Goal: Information Seeking & Learning: Learn about a topic

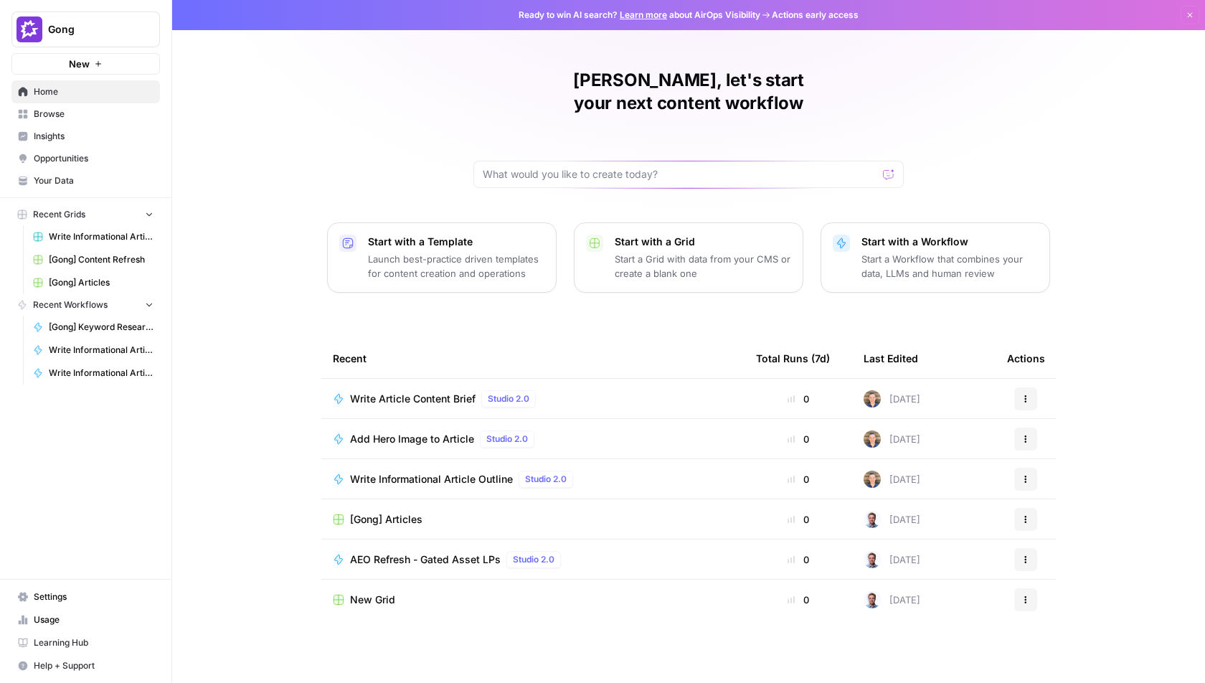
click at [90, 111] on span "Browse" at bounding box center [94, 114] width 120 height 13
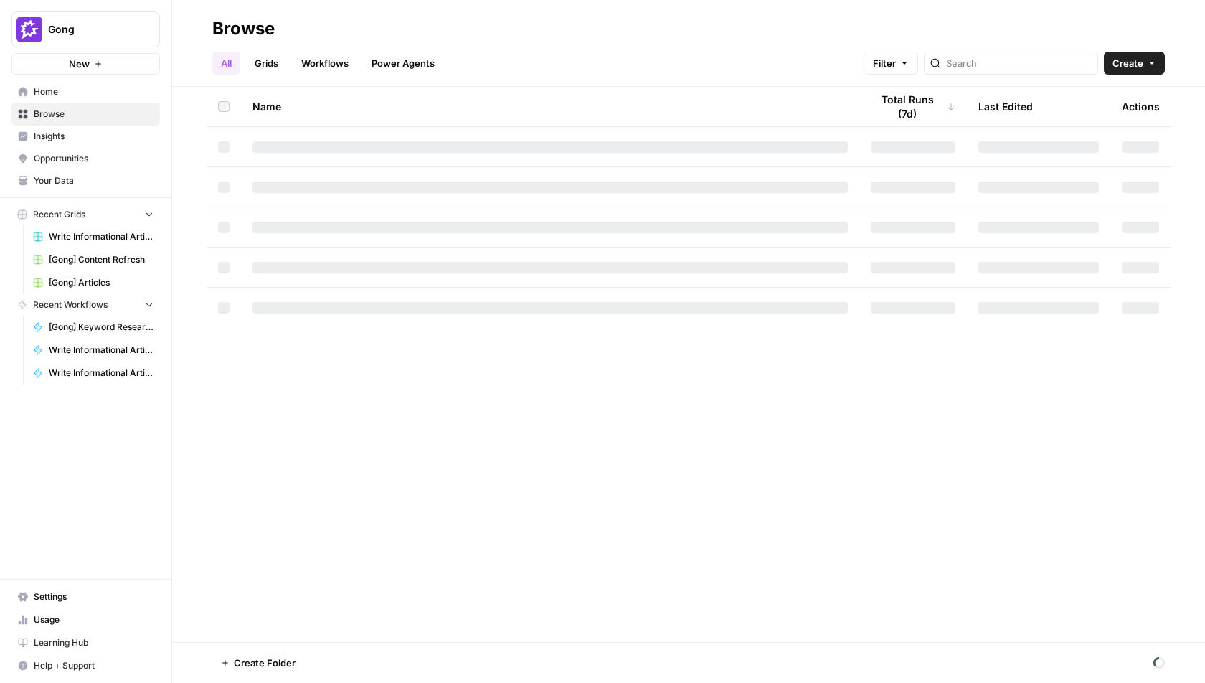
click at [94, 133] on span "Insights" at bounding box center [94, 136] width 120 height 13
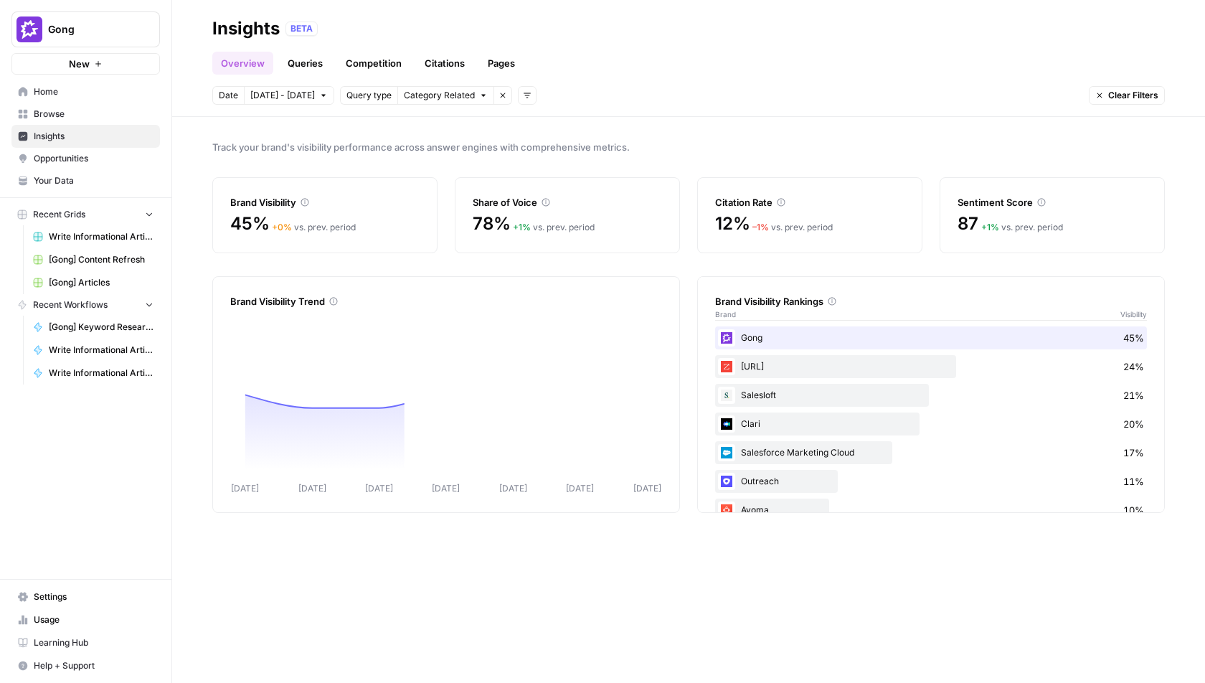
click at [439, 95] on span "Category Related" at bounding box center [439, 95] width 71 height 13
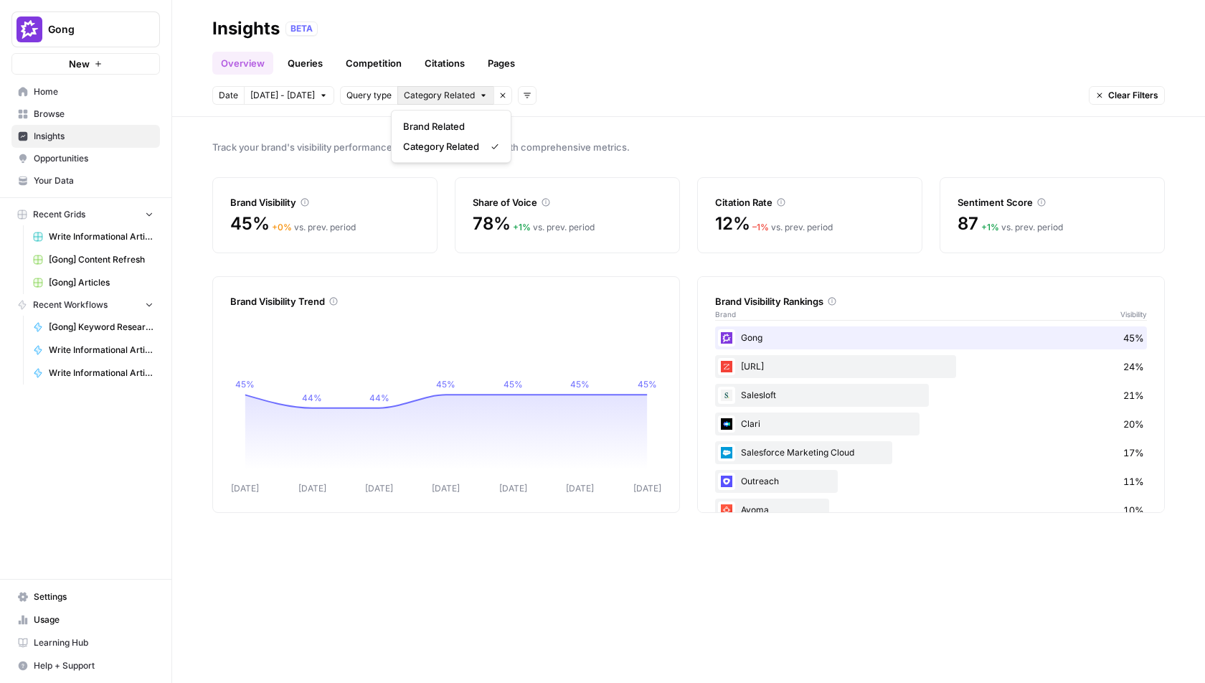
click at [630, 113] on header "Insights BETA Overview Queries Competition Citations Pages Date [DATE] - [DATE]…" at bounding box center [688, 58] width 1033 height 117
click at [362, 48] on div "Overview Queries Competition Citations Pages" at bounding box center [688, 57] width 953 height 34
click at [375, 68] on link "Competition" at bounding box center [373, 63] width 73 height 23
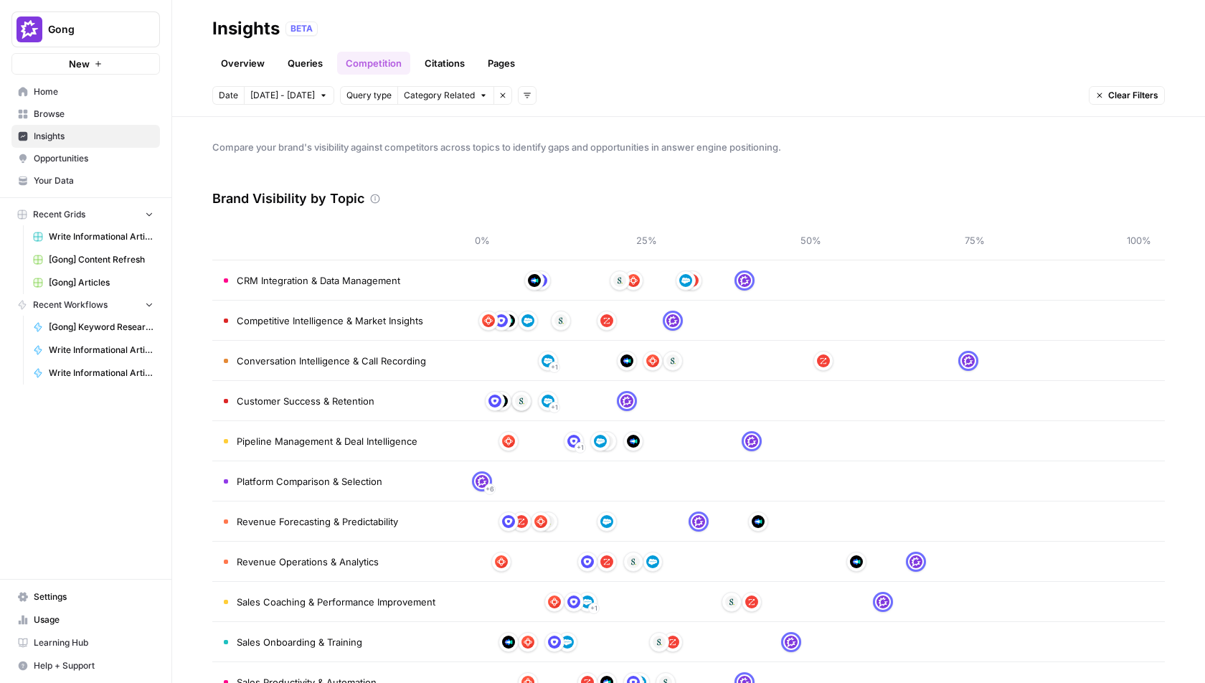
click at [458, 71] on link "Citations" at bounding box center [444, 63] width 57 height 23
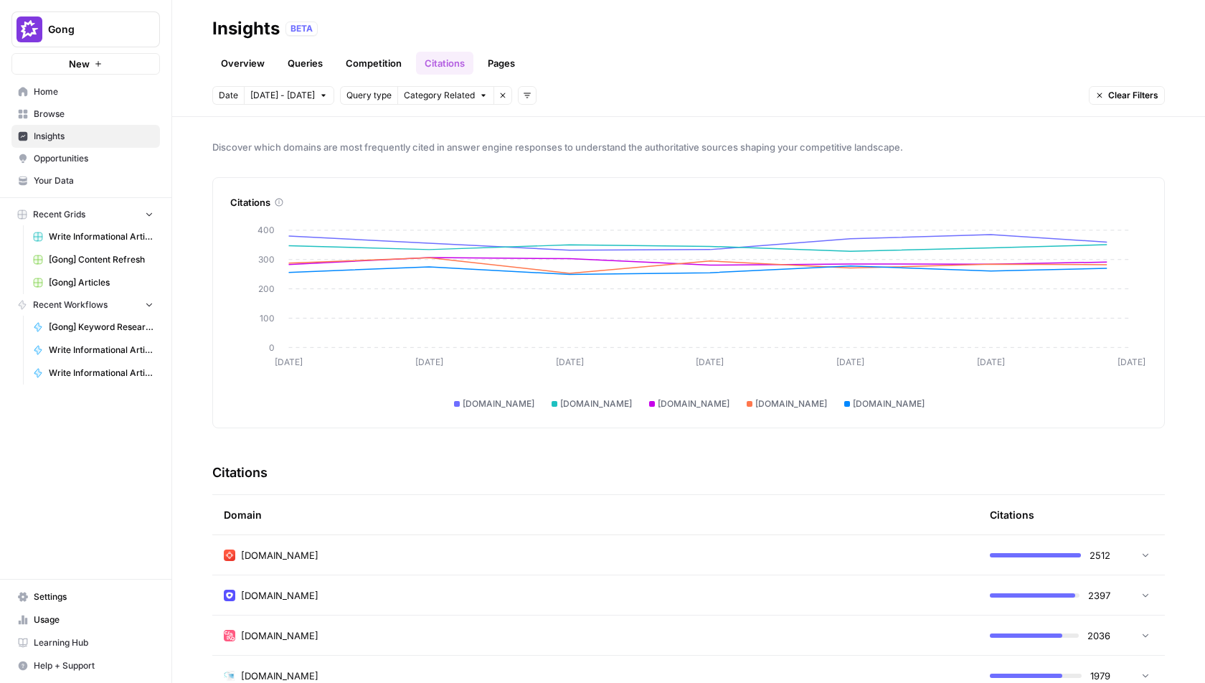
click at [492, 61] on link "Pages" at bounding box center [501, 63] width 44 height 23
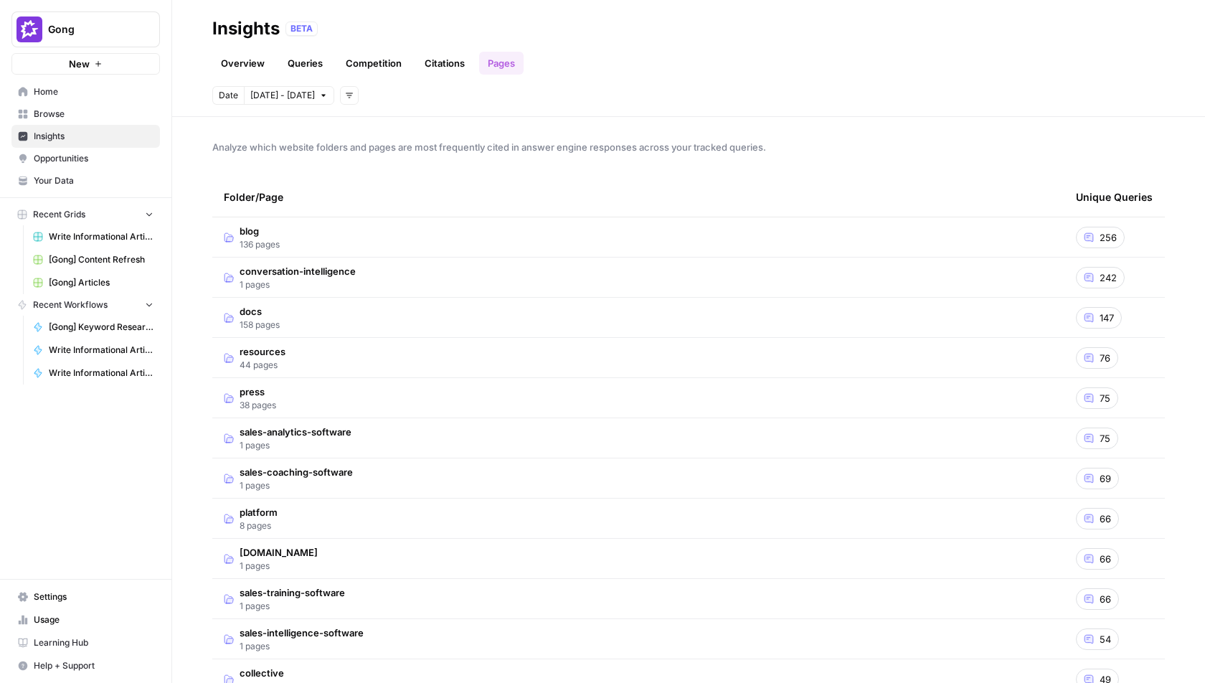
click at [699, 225] on td "blog 136 pages" at bounding box center [638, 236] width 852 height 39
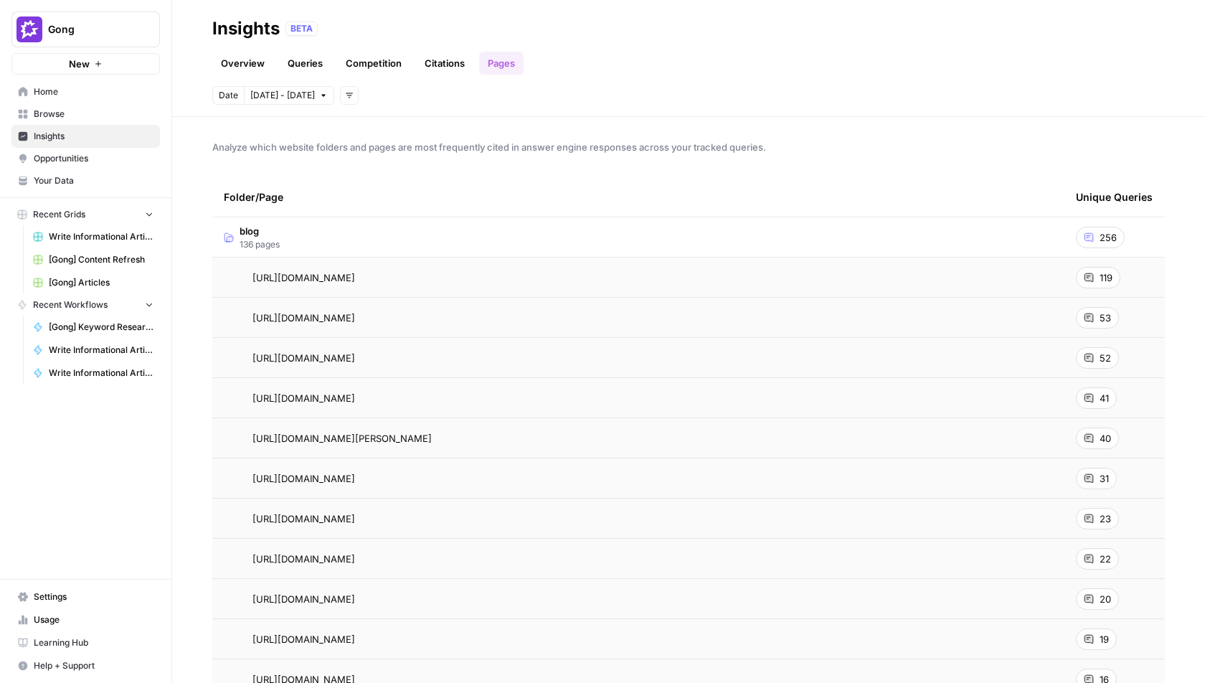
click at [436, 238] on td "blog 136 pages" at bounding box center [638, 236] width 852 height 39
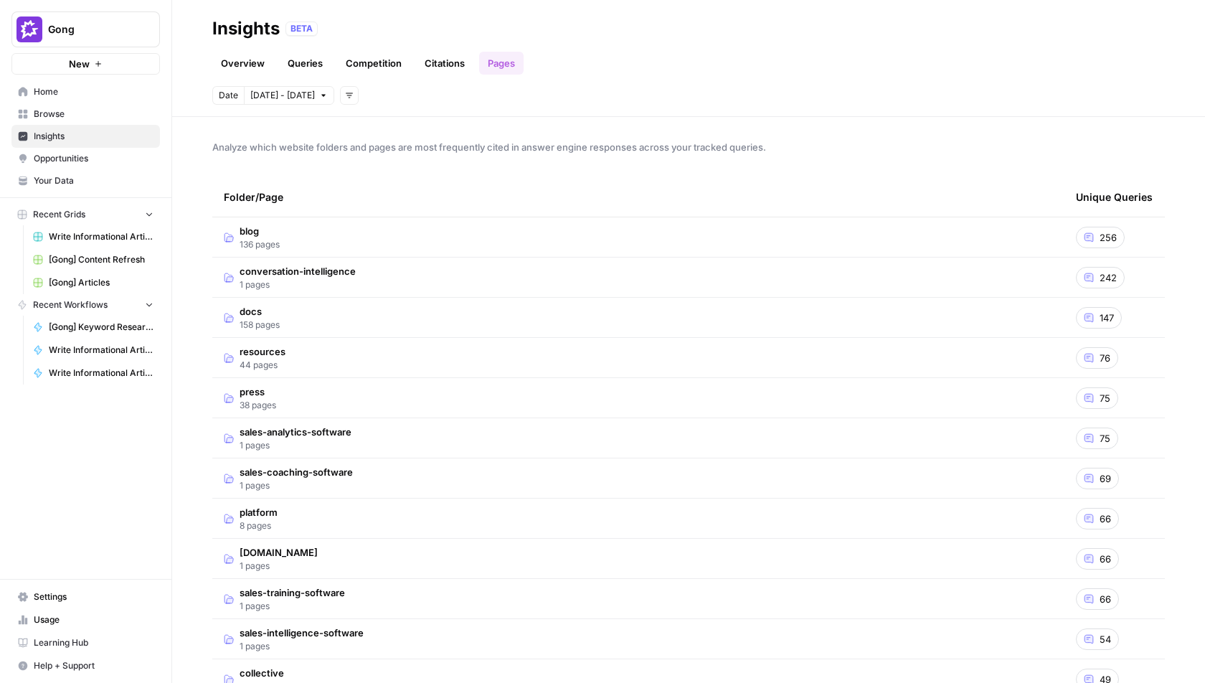
click at [435, 338] on tr "resources 44 pages 76" at bounding box center [688, 358] width 953 height 40
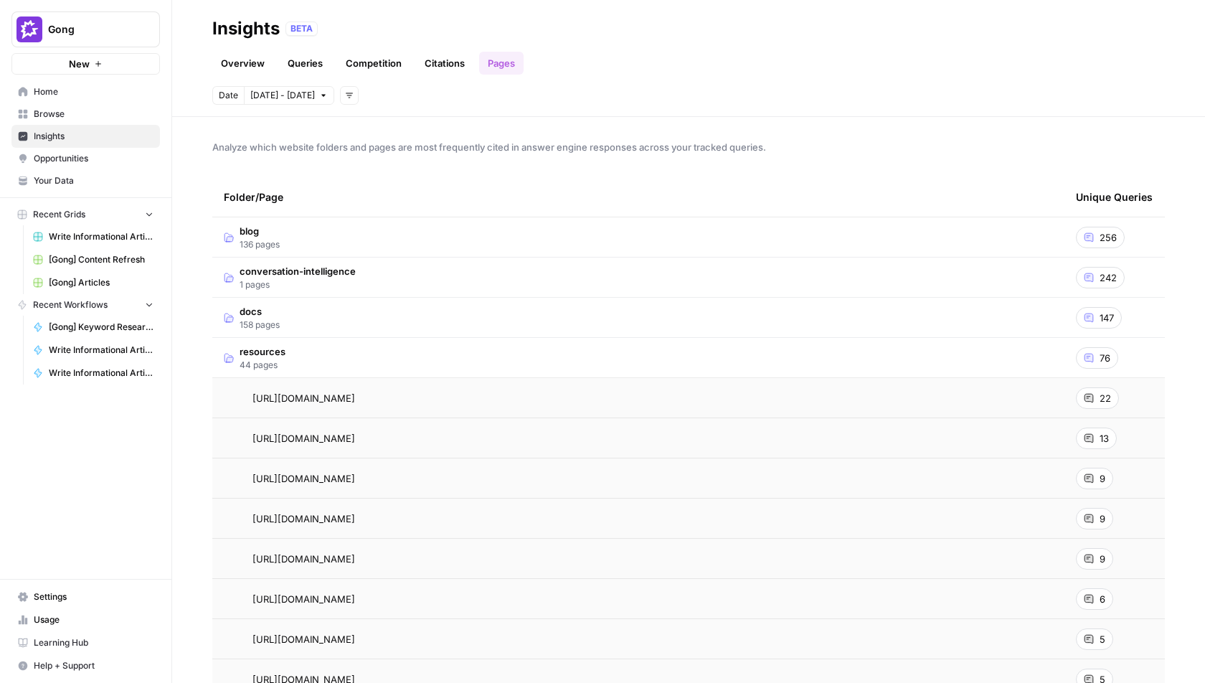
click at [307, 351] on td "resources 44 pages" at bounding box center [638, 357] width 852 height 39
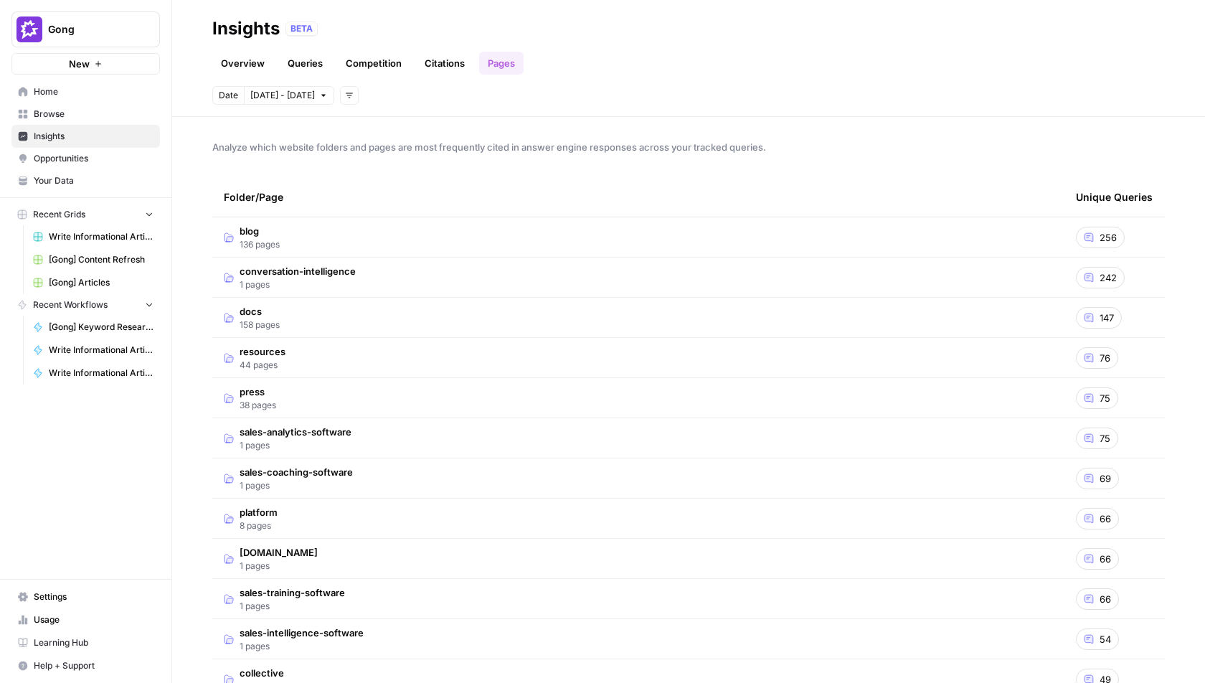
click at [296, 64] on link "Queries" at bounding box center [305, 63] width 52 height 23
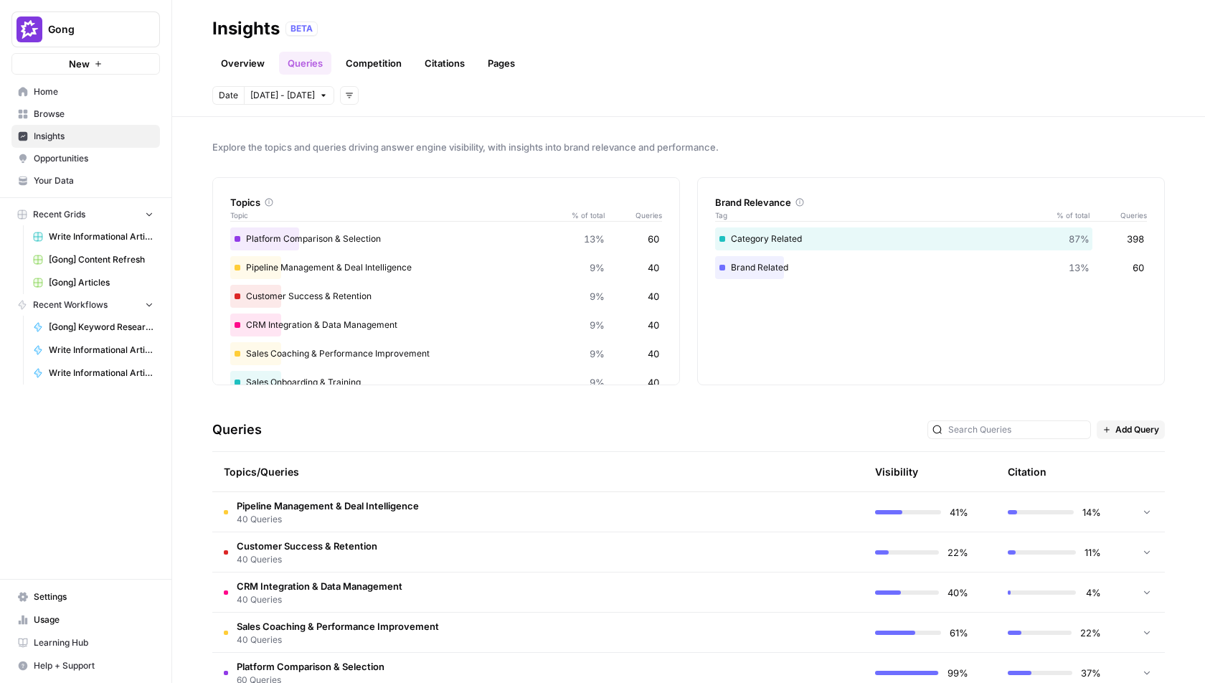
click at [235, 63] on link "Overview" at bounding box center [242, 63] width 61 height 23
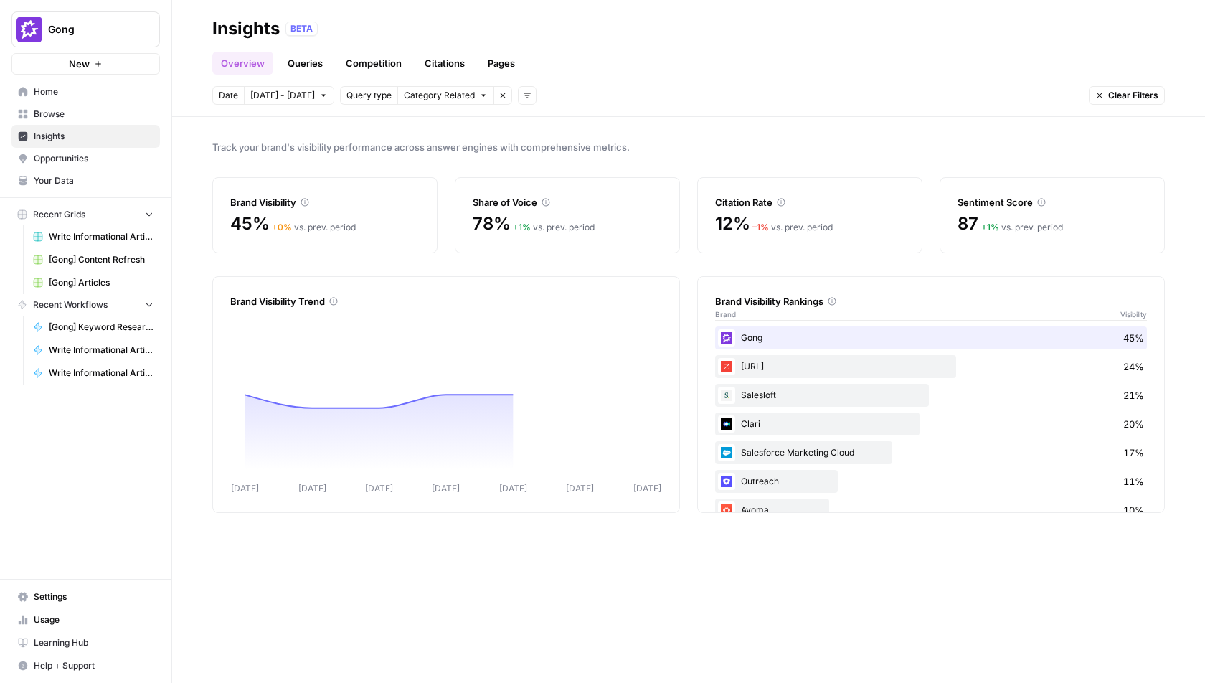
click at [290, 67] on link "Queries" at bounding box center [305, 63] width 52 height 23
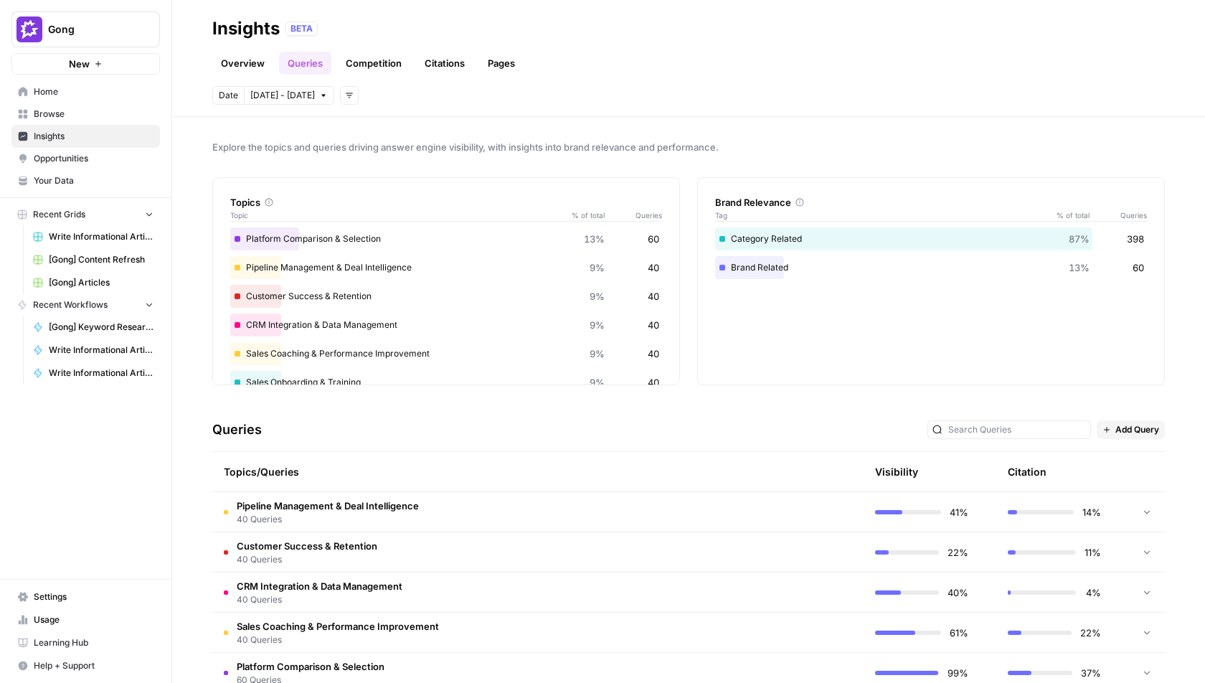
scroll to position [205, 0]
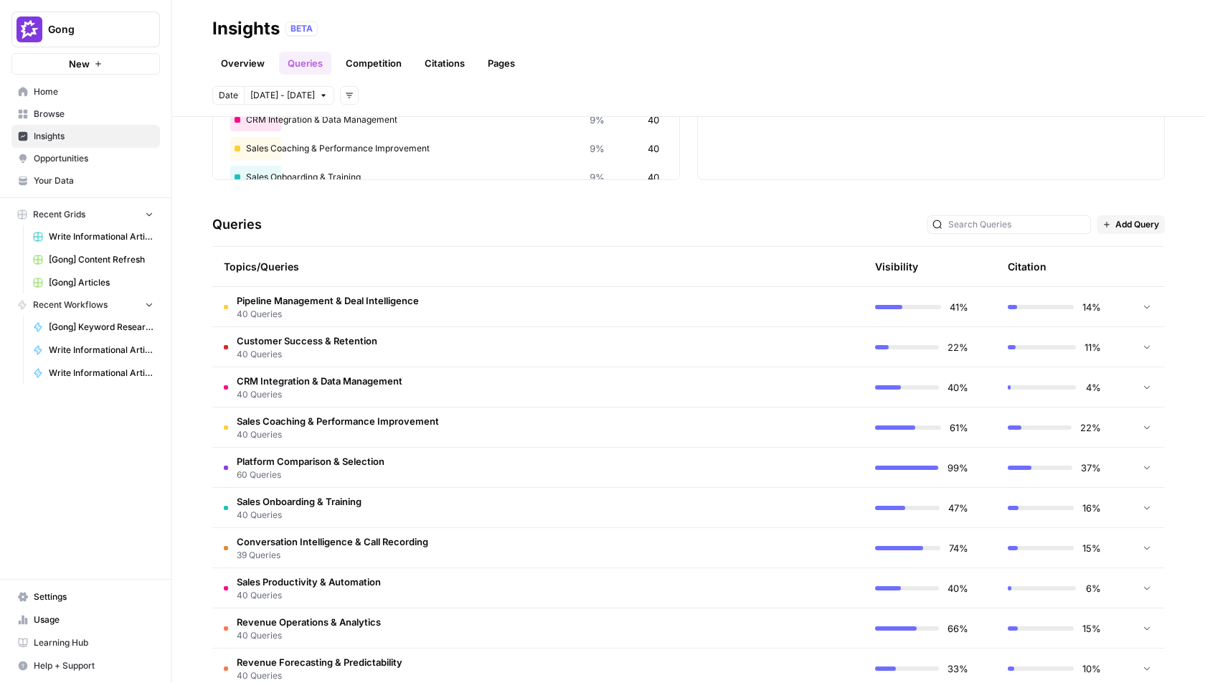
click at [674, 476] on td "Platform Comparison & Selection 60 Queries" at bounding box center [469, 467] width 515 height 39
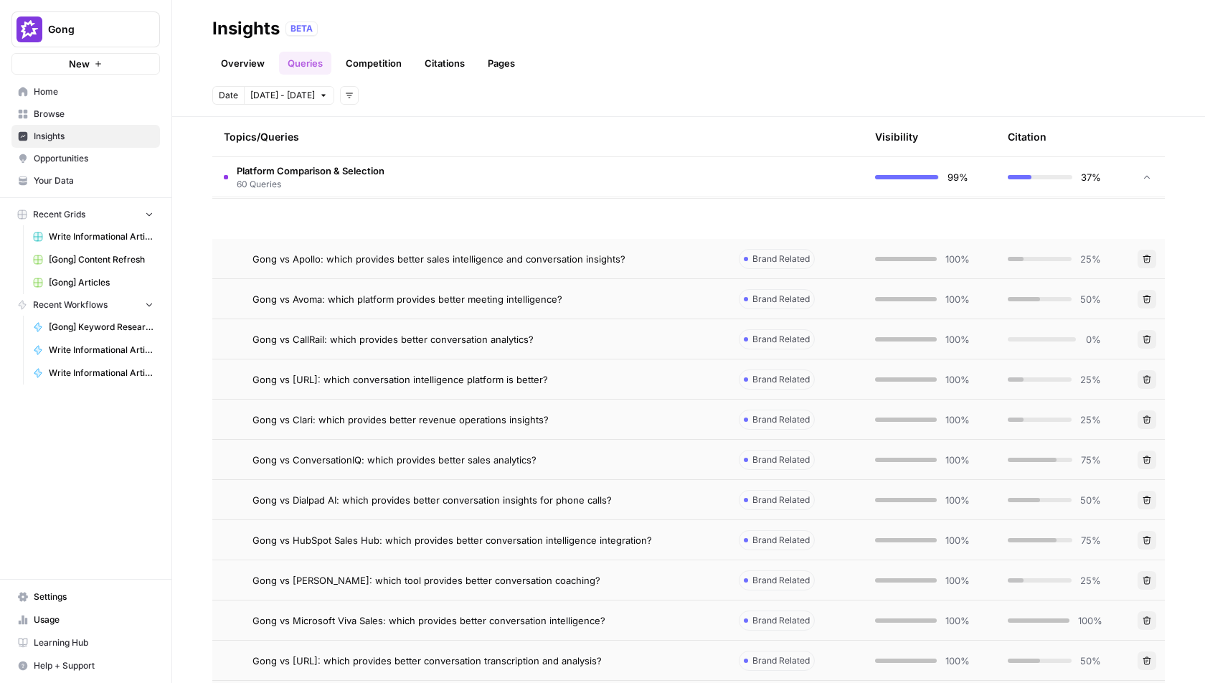
scroll to position [505, 0]
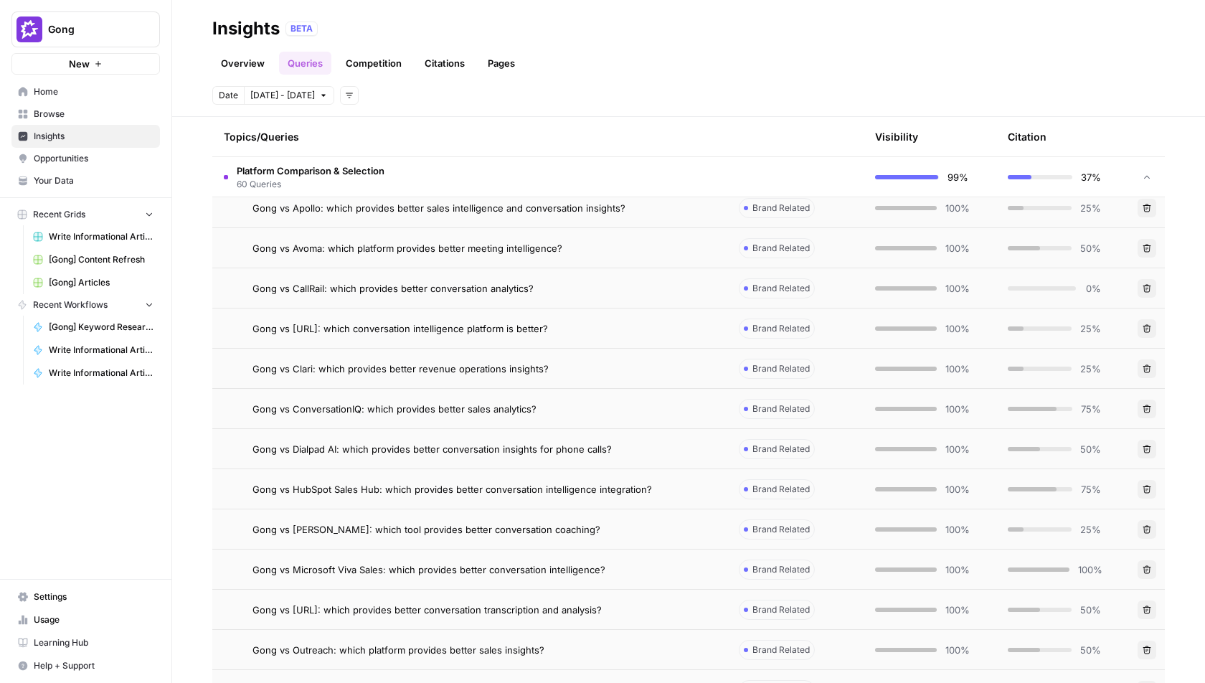
click at [694, 220] on td "Gong vs Apollo: which provides better sales intelligence and conversation insig…" at bounding box center [469, 207] width 515 height 39
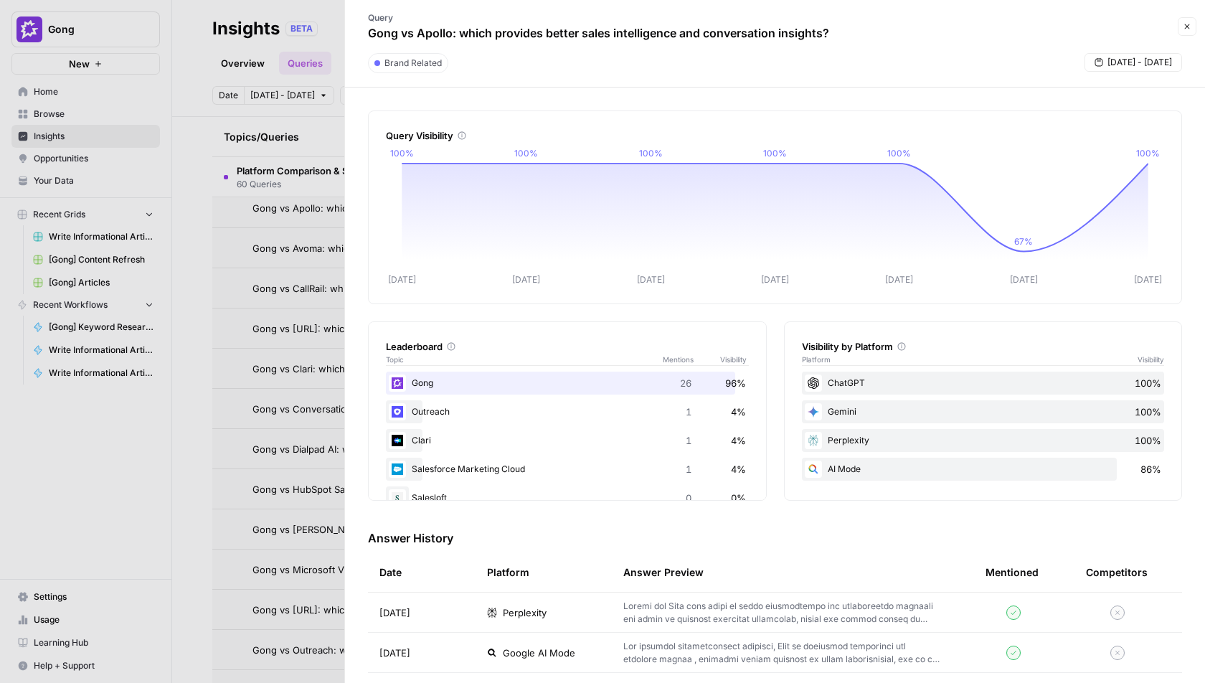
click at [1187, 29] on icon "button" at bounding box center [1187, 26] width 9 height 9
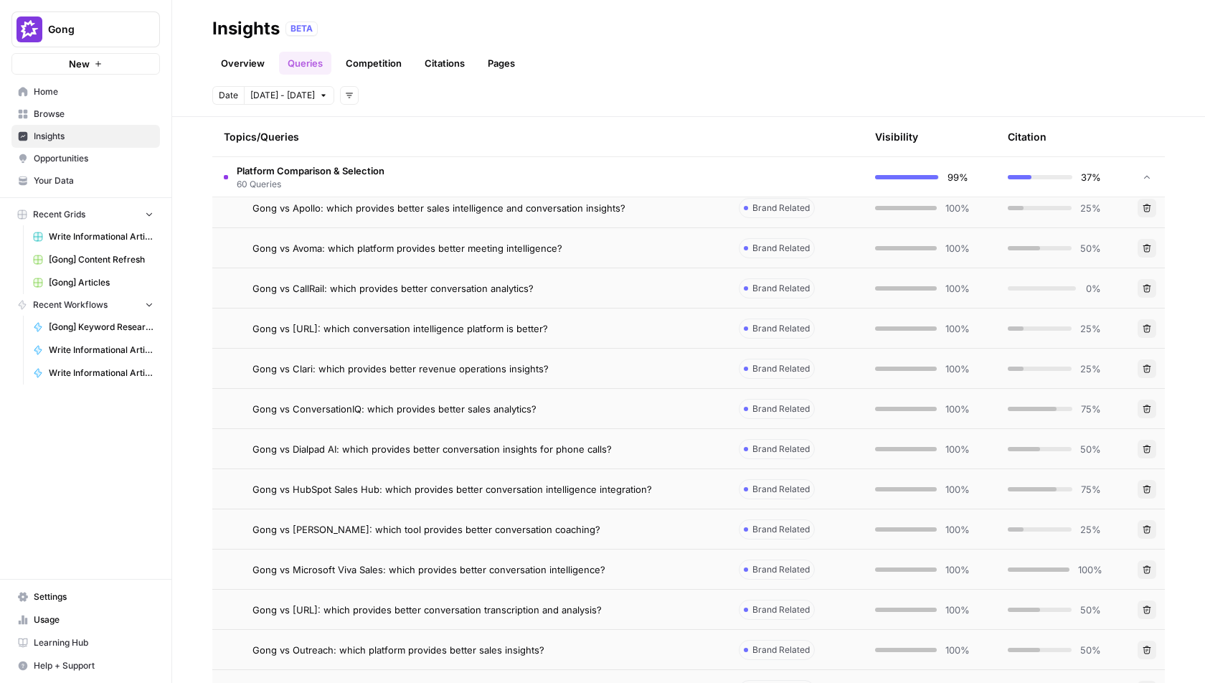
click at [625, 380] on td "Gong vs Clari: which provides better revenue operations insights?" at bounding box center [469, 368] width 515 height 39
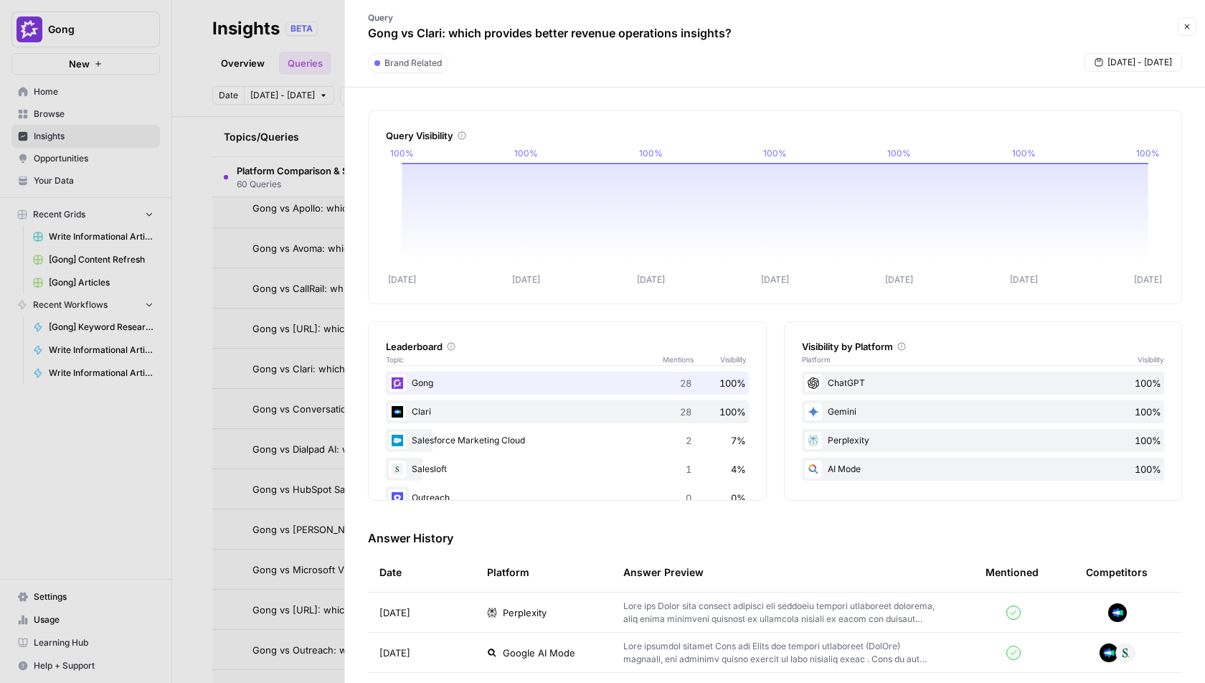
click at [1187, 26] on icon "button" at bounding box center [1187, 26] width 5 height 5
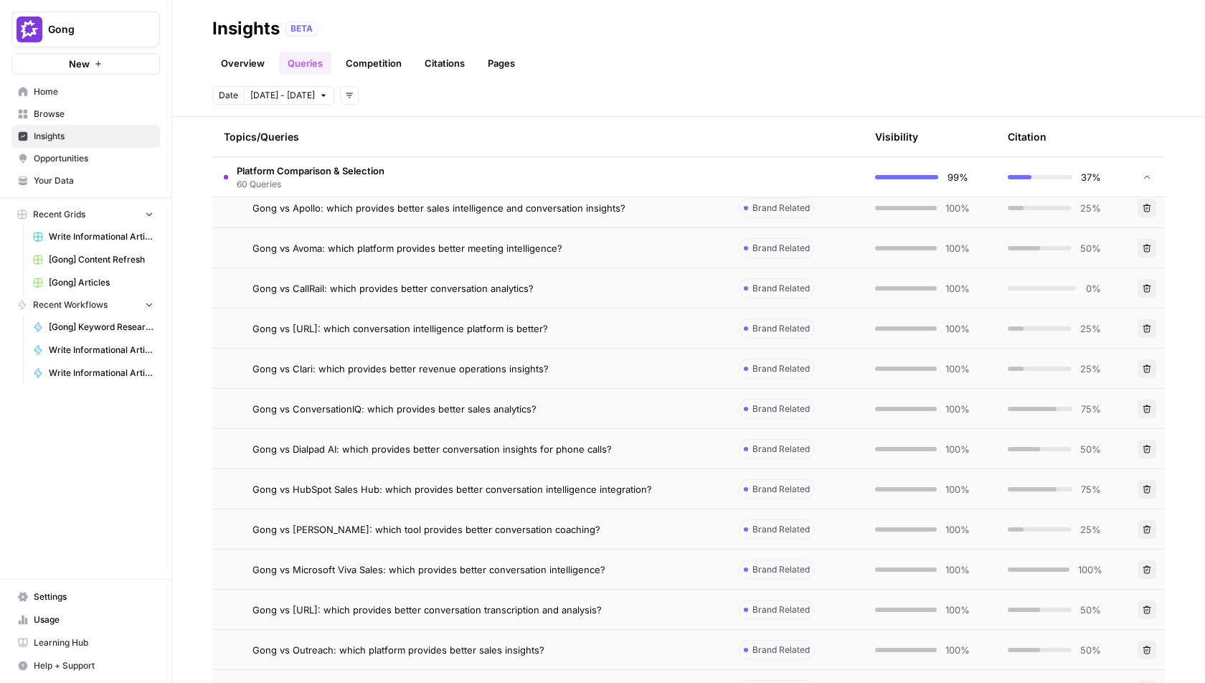
click at [602, 112] on header "Insights BETA Overview Queries Competition Citations Pages Date [DATE] - [DATE]…" at bounding box center [688, 58] width 1033 height 117
click at [536, 170] on td "Platform Comparison & Selection 60 Queries" at bounding box center [469, 176] width 515 height 39
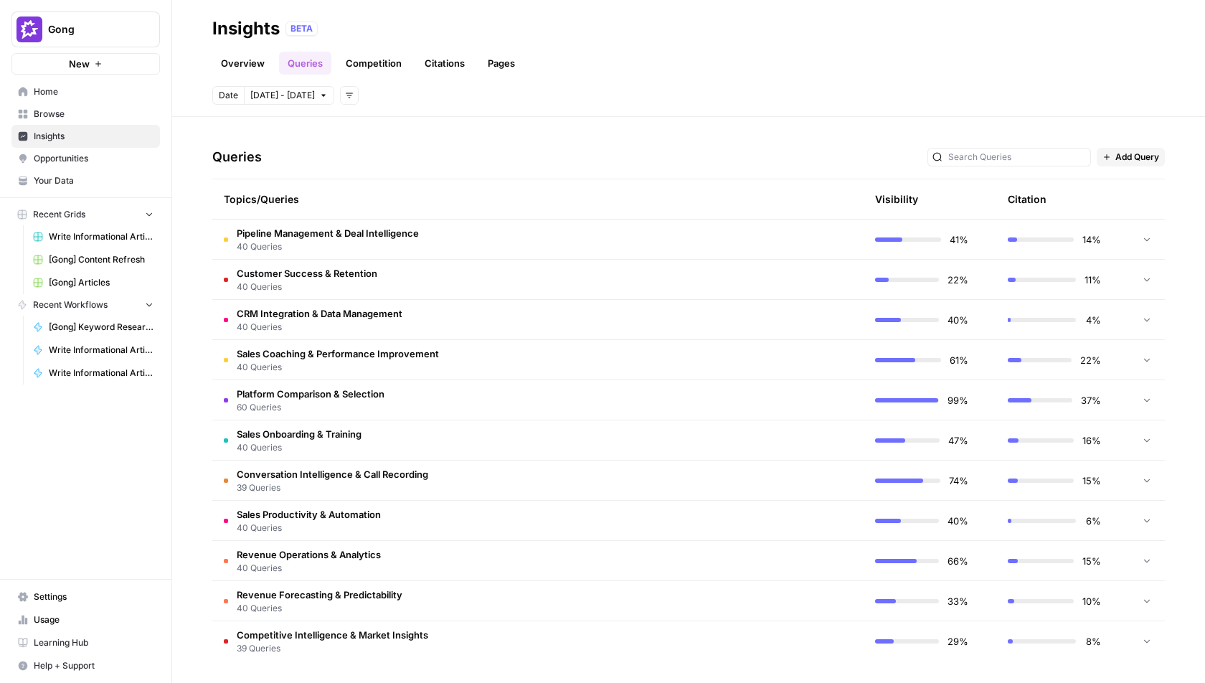
click at [555, 432] on td "Sales Onboarding & Training 40 Queries" at bounding box center [469, 439] width 515 height 39
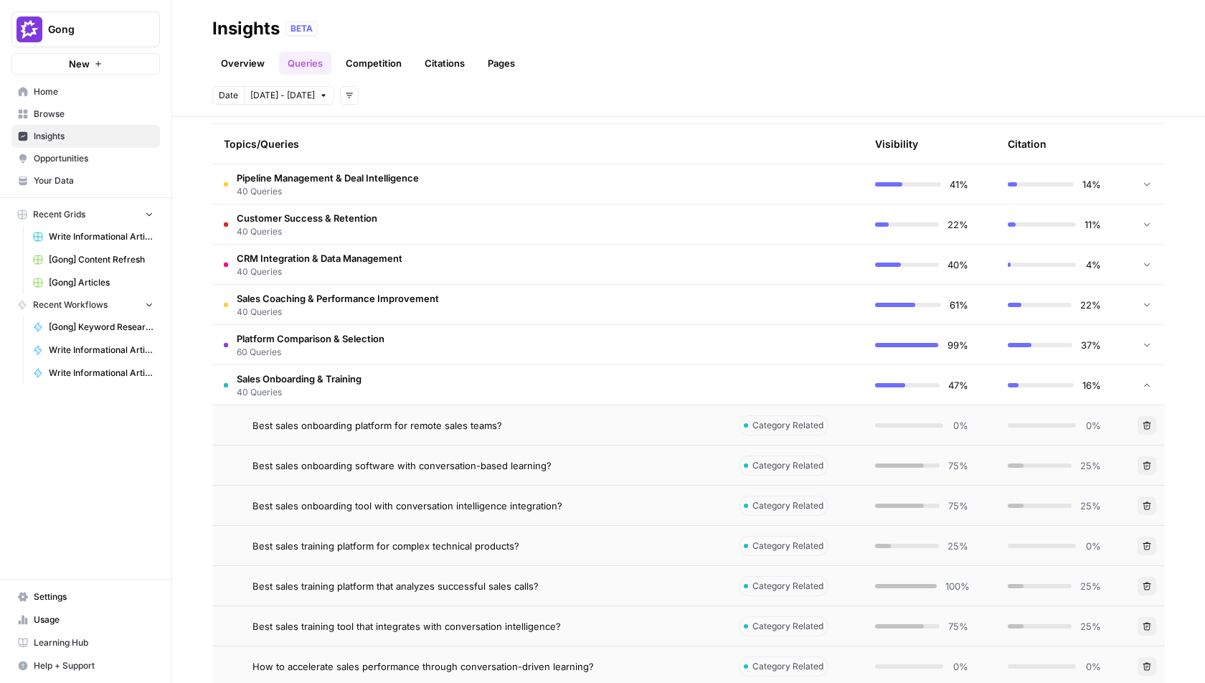
scroll to position [435, 0]
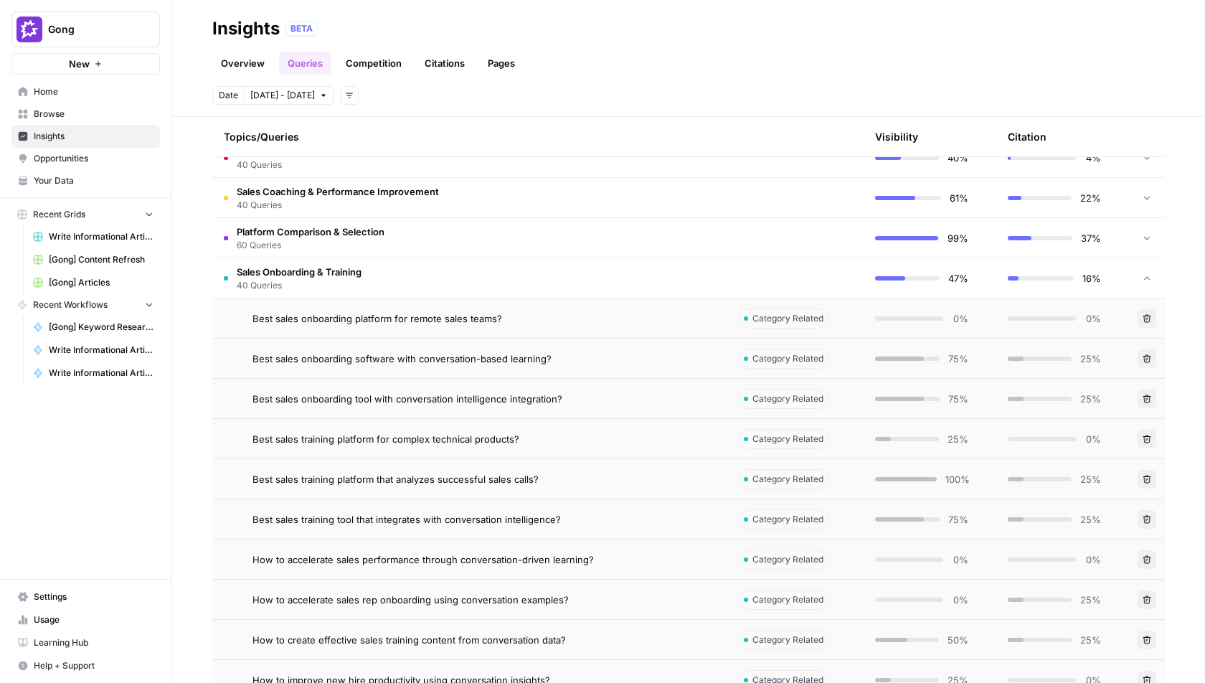
click at [543, 401] on span "Best sales onboarding tool with conversation intelligence integration?" at bounding box center [407, 399] width 310 height 14
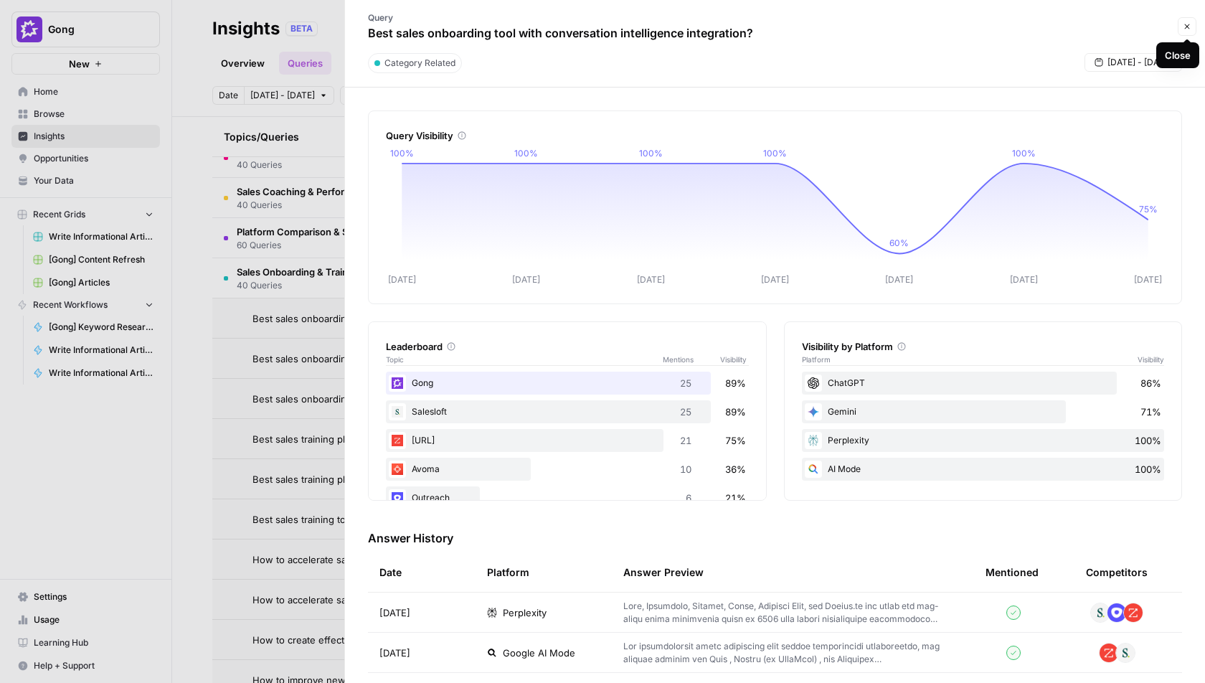
click at [1188, 22] on icon "button" at bounding box center [1187, 26] width 9 height 9
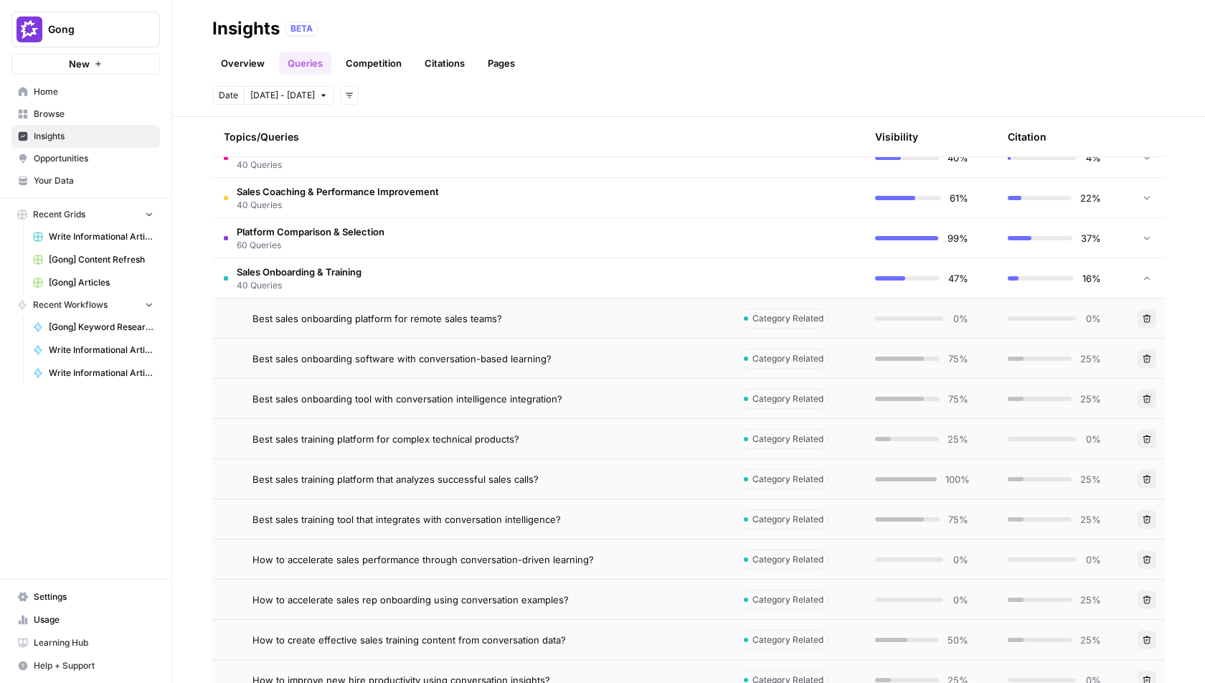
click at [752, 493] on td "Category Related" at bounding box center [795, 478] width 136 height 39
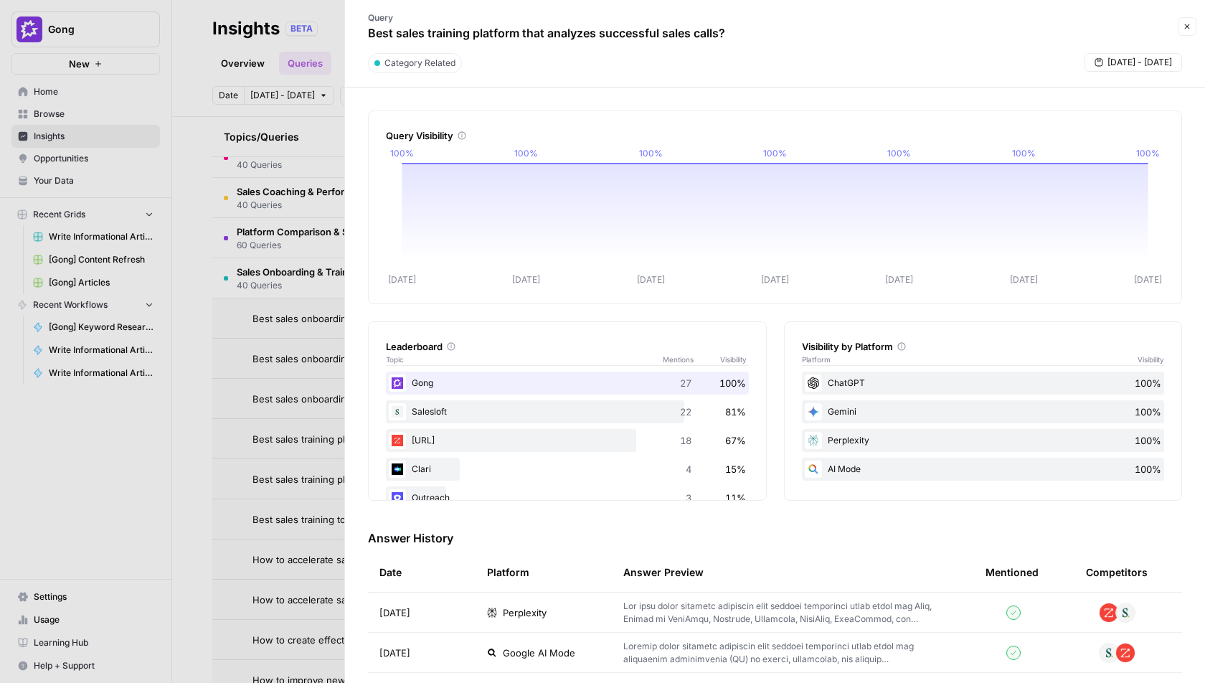
click at [1189, 19] on button "Close" at bounding box center [1187, 26] width 19 height 19
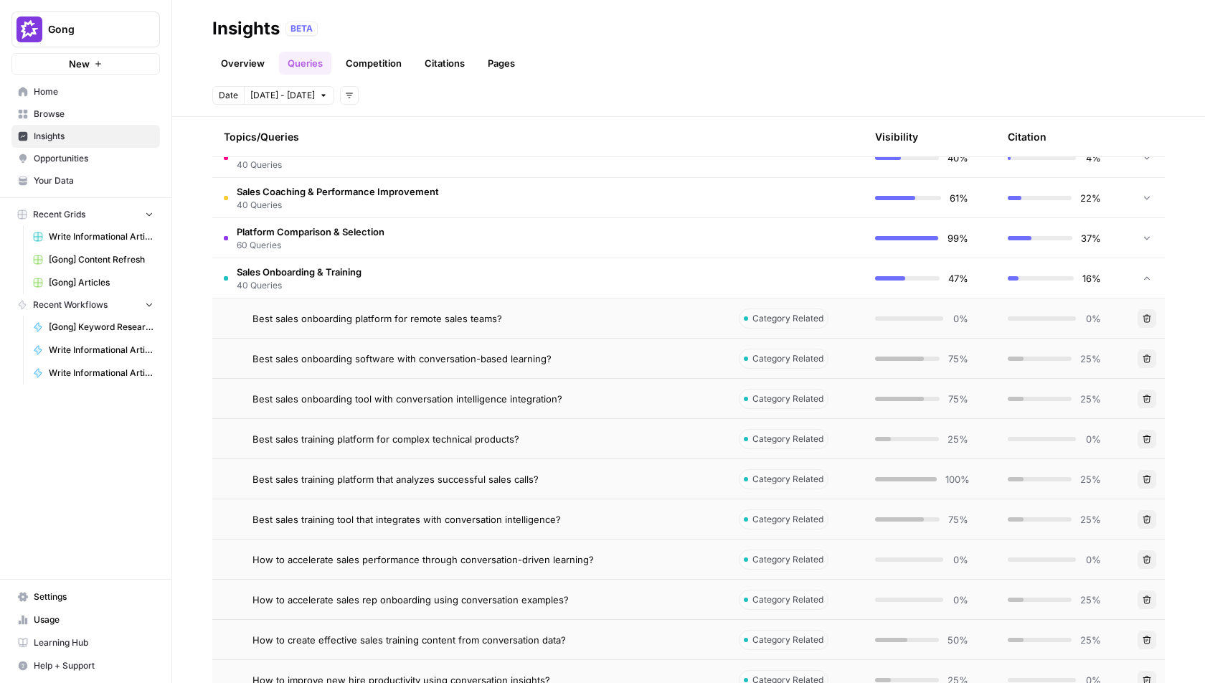
click at [77, 139] on span "Insights" at bounding box center [94, 136] width 120 height 13
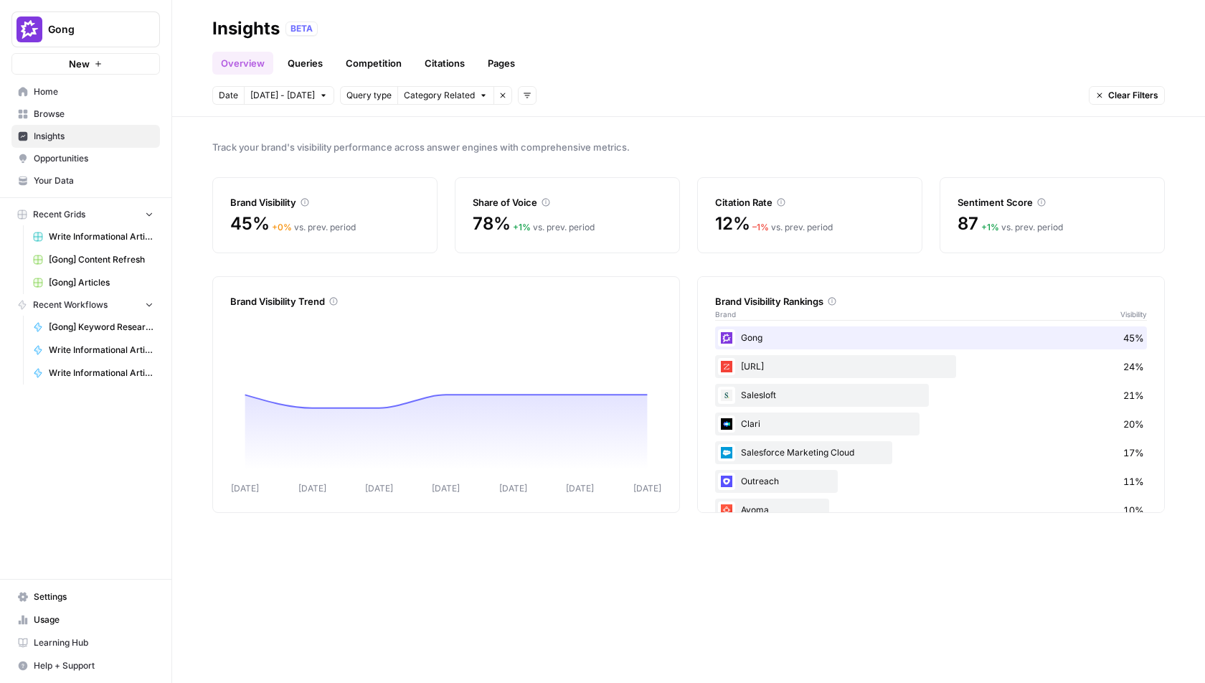
click at [368, 54] on link "Competition" at bounding box center [373, 63] width 73 height 23
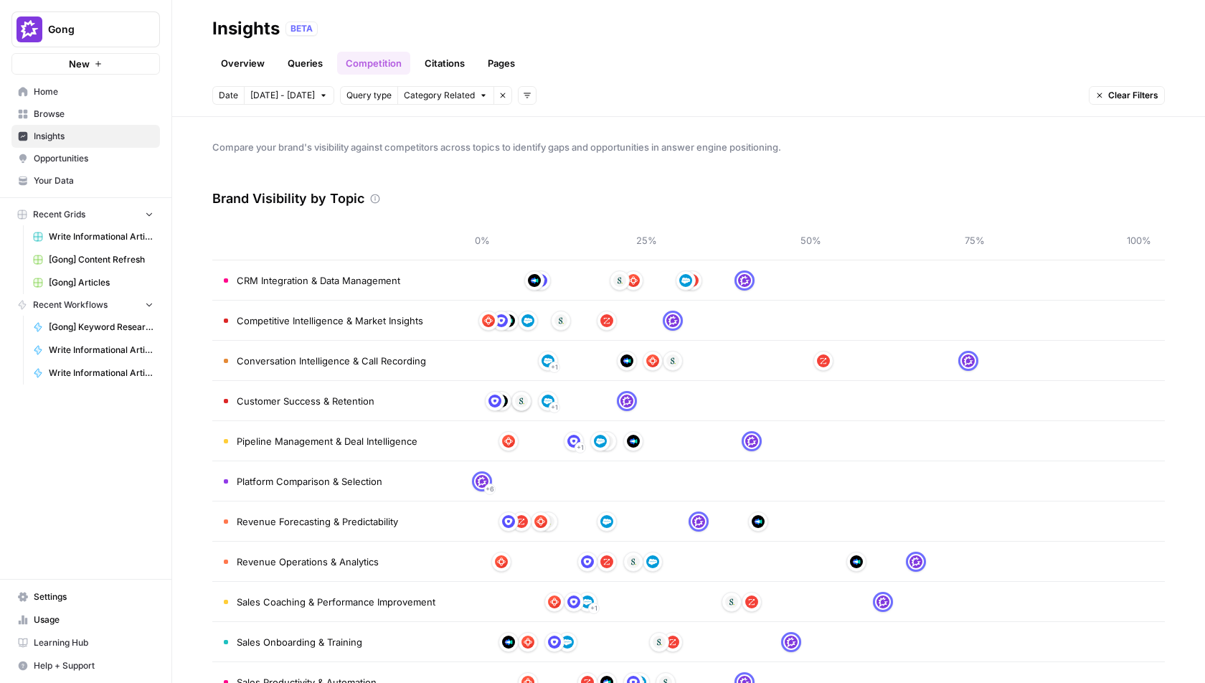
click at [298, 62] on link "Queries" at bounding box center [305, 63] width 52 height 23
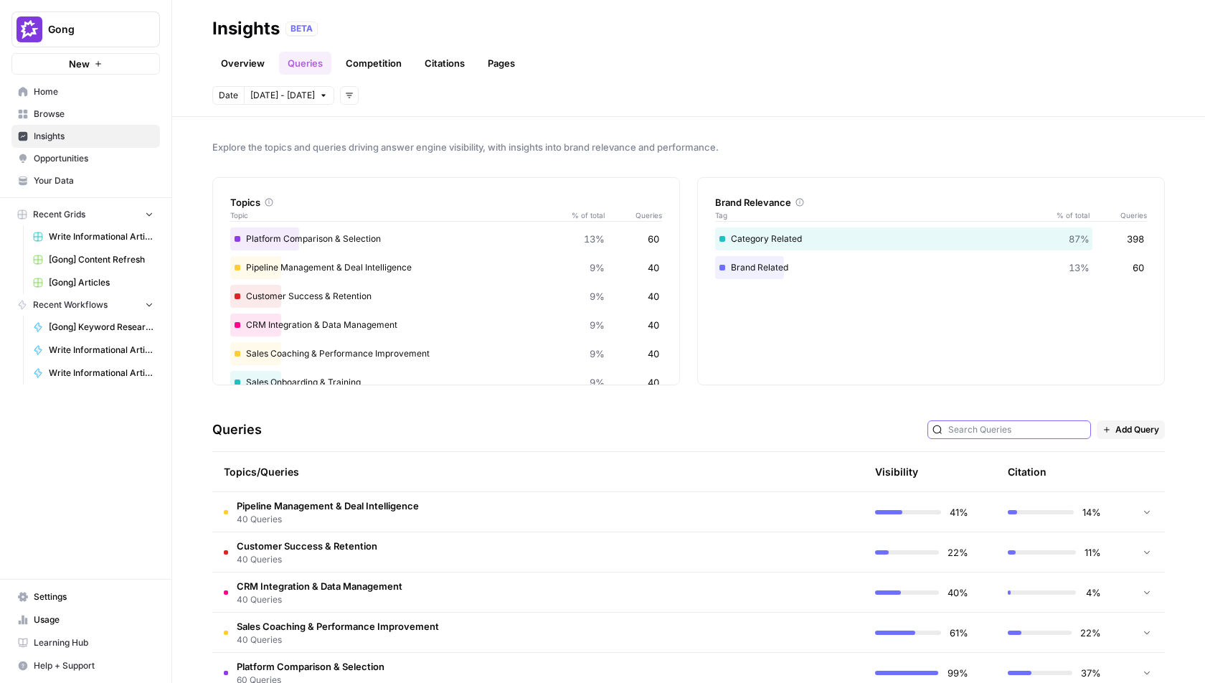
click at [1001, 423] on input "text" at bounding box center [1017, 429] width 138 height 14
click at [656, 513] on td "Pipeline Management & Deal Intelligence 40 Queries" at bounding box center [469, 511] width 515 height 39
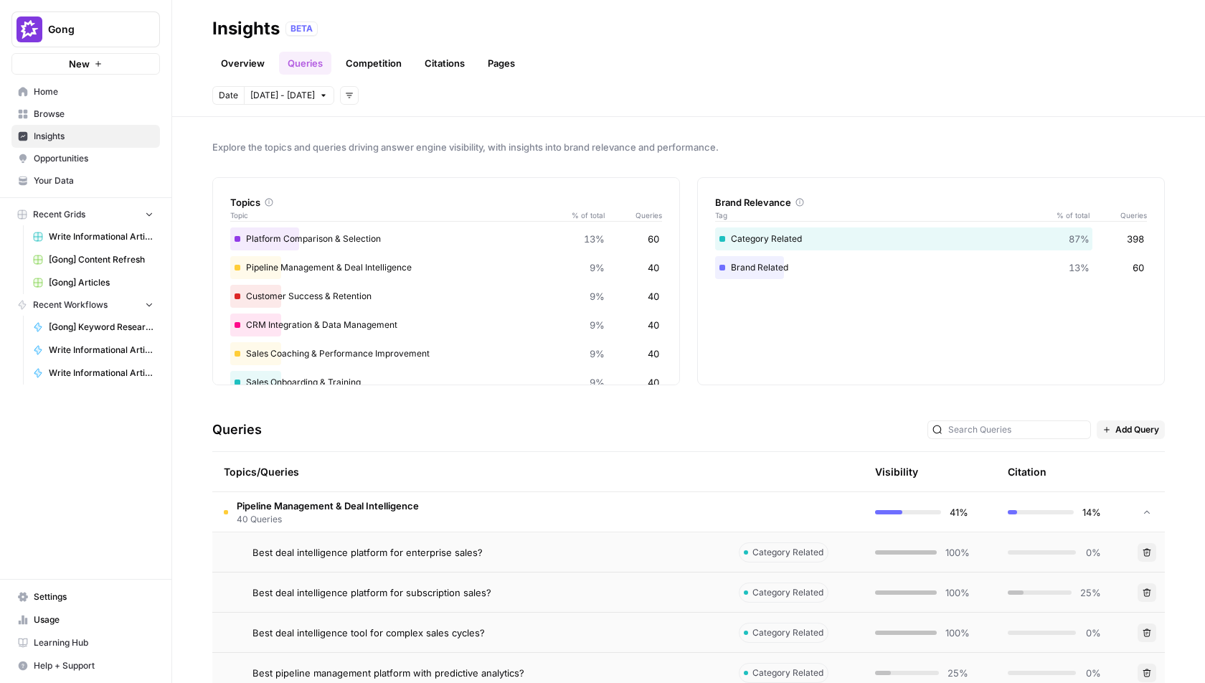
click at [1015, 440] on div "Queries Add Query" at bounding box center [688, 430] width 953 height 44
click at [1019, 433] on input "text" at bounding box center [1017, 429] width 138 height 14
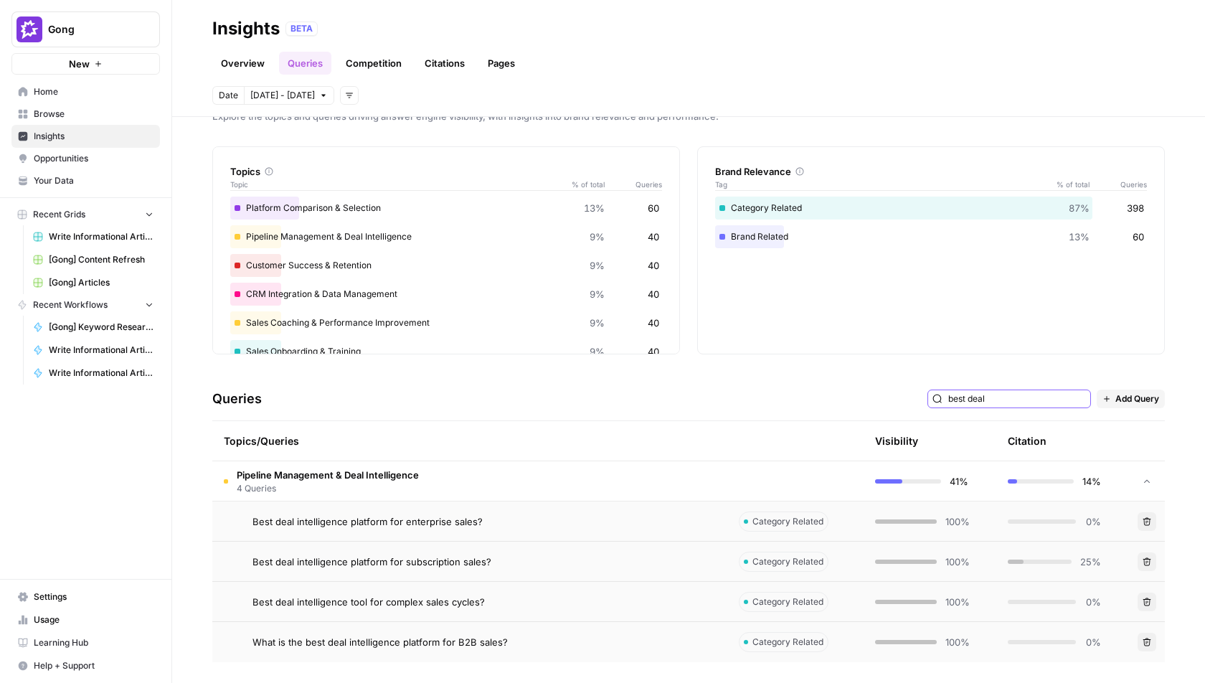
type input "best deal"
click at [519, 595] on div "Best deal intelligence tool for complex sales cycles?" at bounding box center [483, 602] width 463 height 14
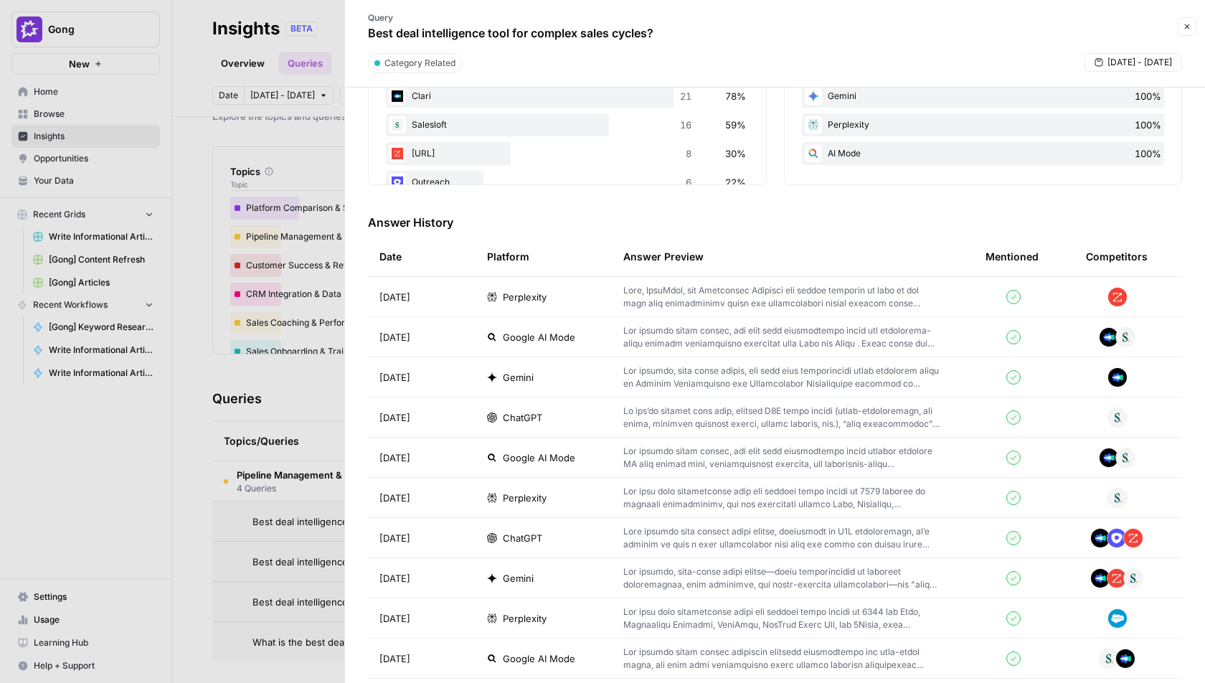
scroll to position [417, 0]
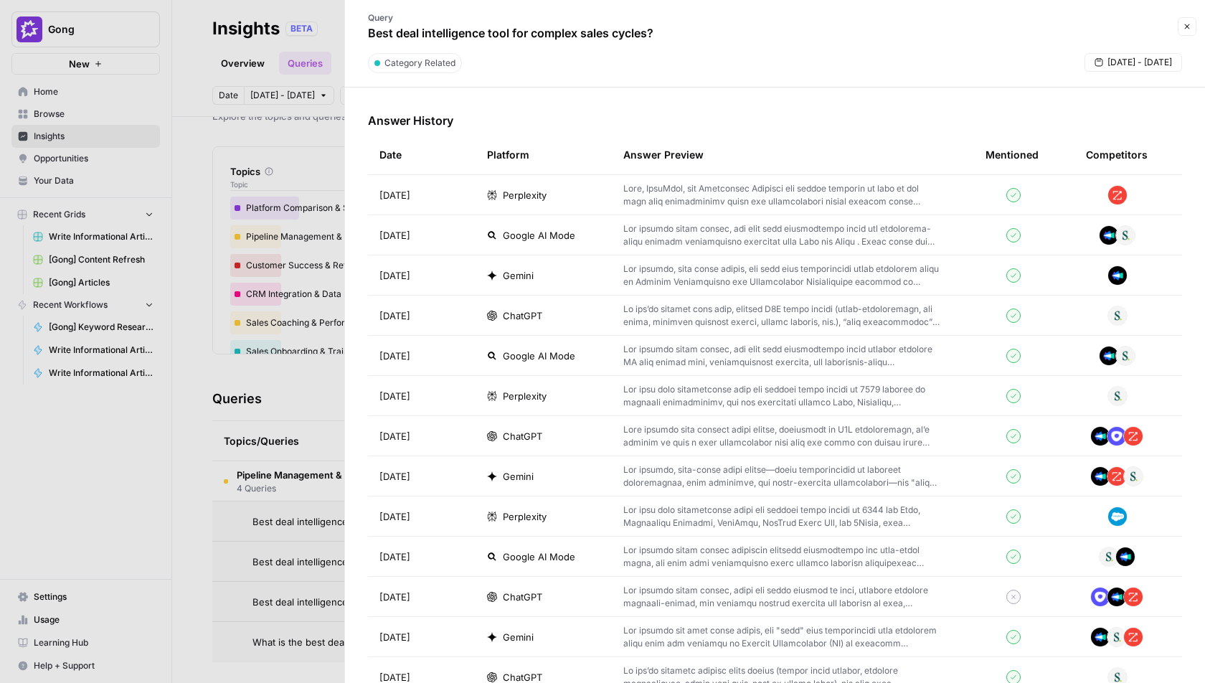
click at [728, 460] on td at bounding box center [793, 475] width 362 height 39
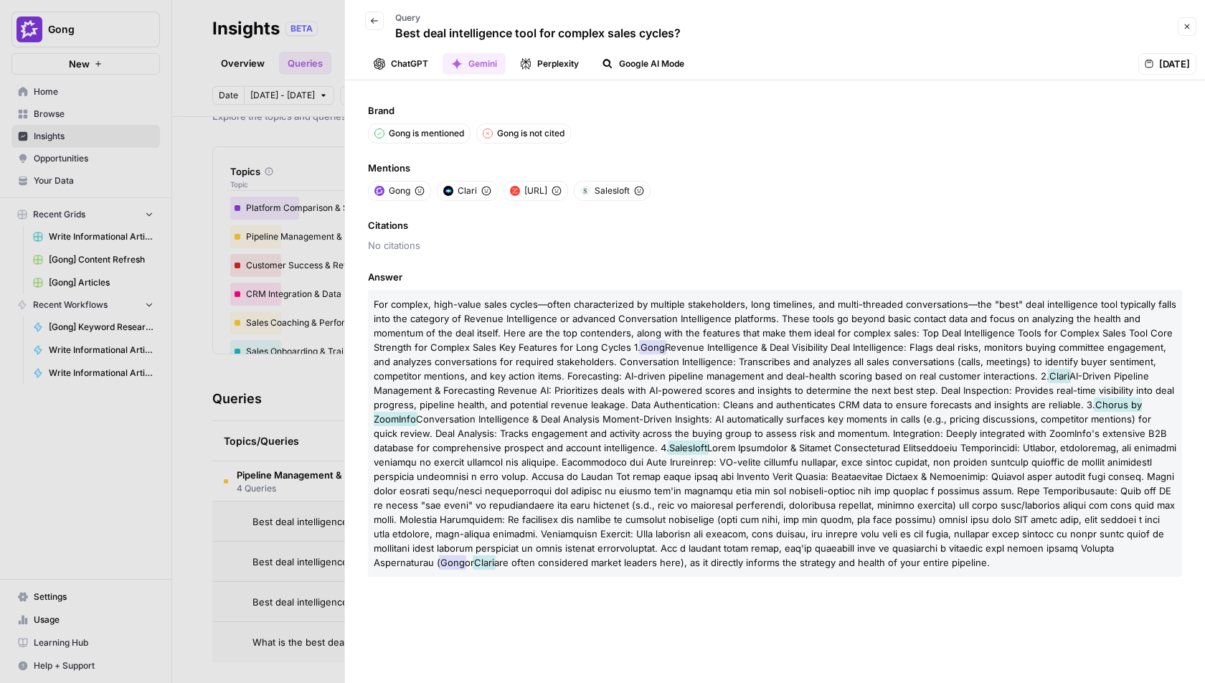
click at [804, 169] on span "Mentions" at bounding box center [775, 168] width 814 height 14
click at [374, 16] on icon "button" at bounding box center [374, 20] width 9 height 9
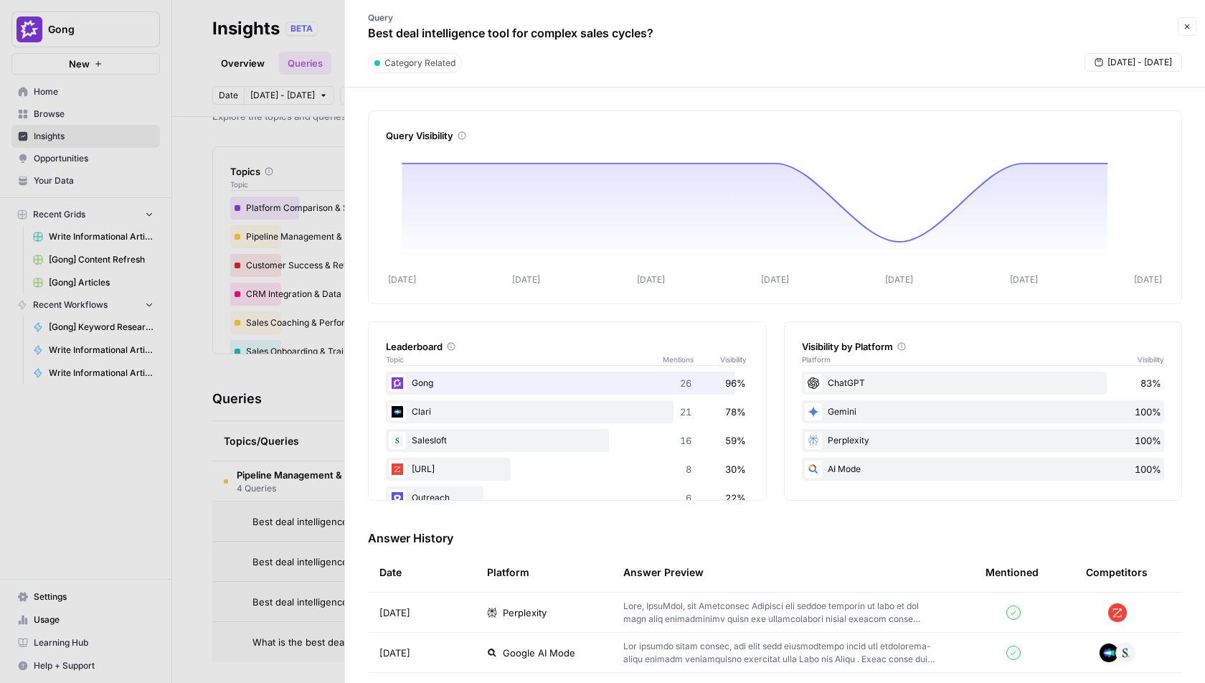
click at [1186, 24] on icon "button" at bounding box center [1187, 26] width 9 height 9
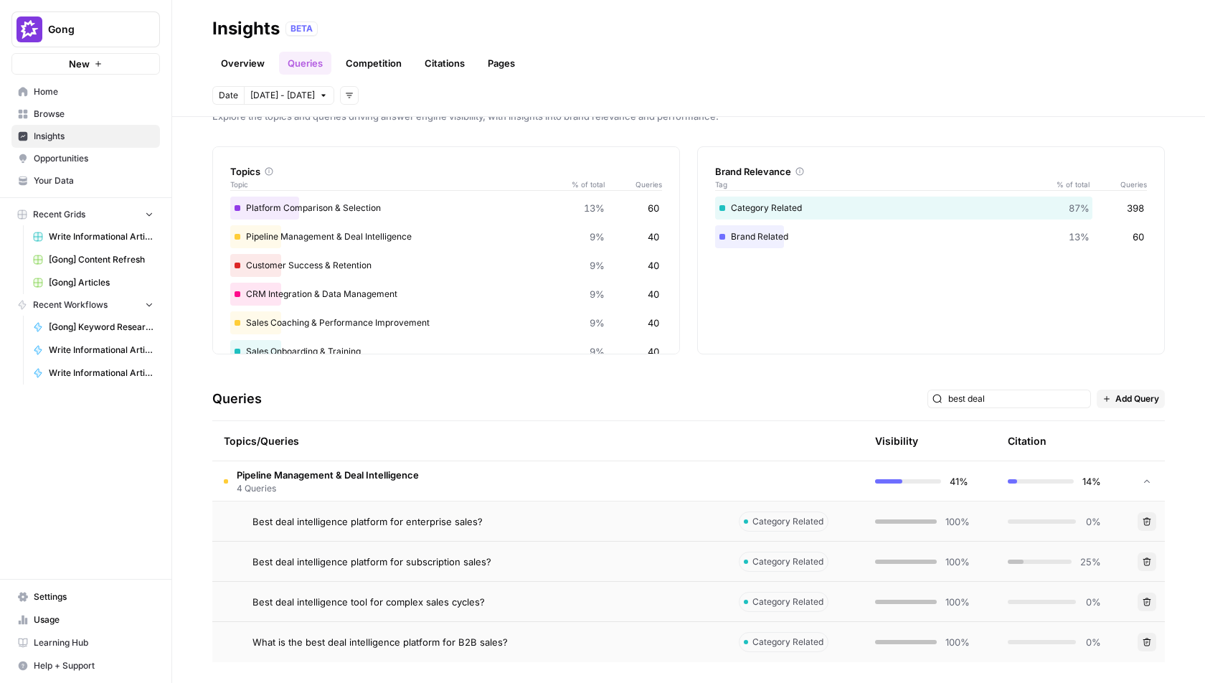
click at [770, 80] on header "Insights BETA Overview Queries Competition Citations Pages Date [DATE] - [DATE]…" at bounding box center [688, 58] width 1033 height 117
